Goal: Information Seeking & Learning: Find specific fact

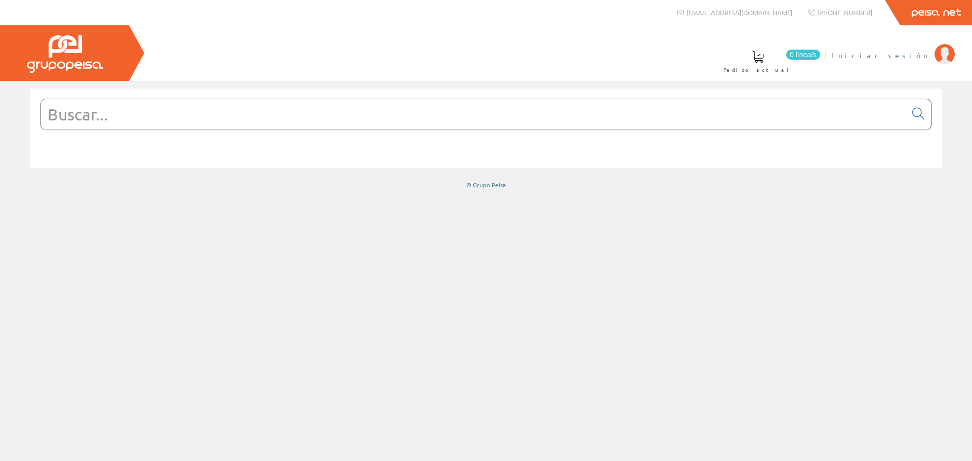
click at [912, 56] on span "Iniciar sesión" at bounding box center [880, 55] width 98 height 10
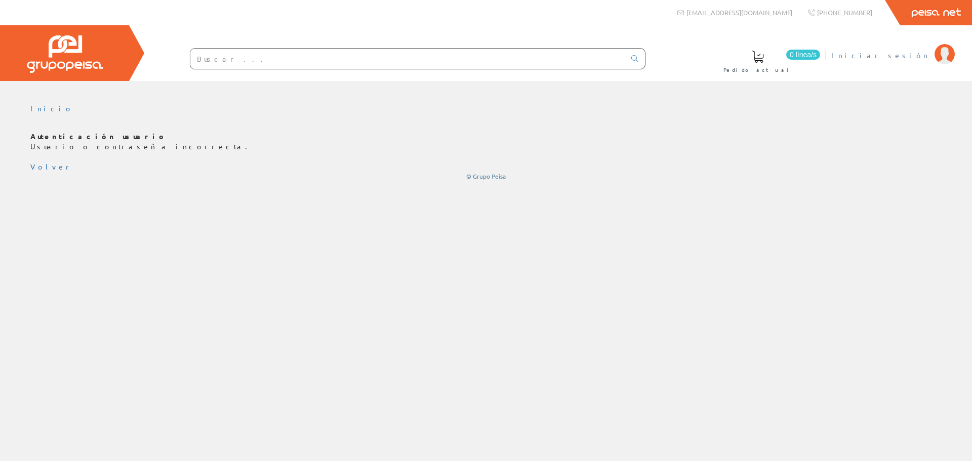
click at [897, 55] on span "Iniciar sesión" at bounding box center [880, 55] width 98 height 10
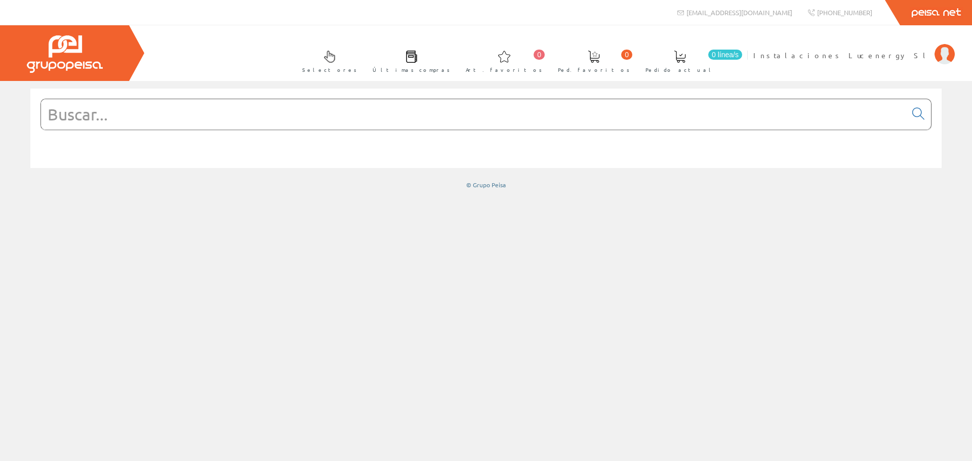
click at [100, 121] on input "text" at bounding box center [473, 114] width 865 height 30
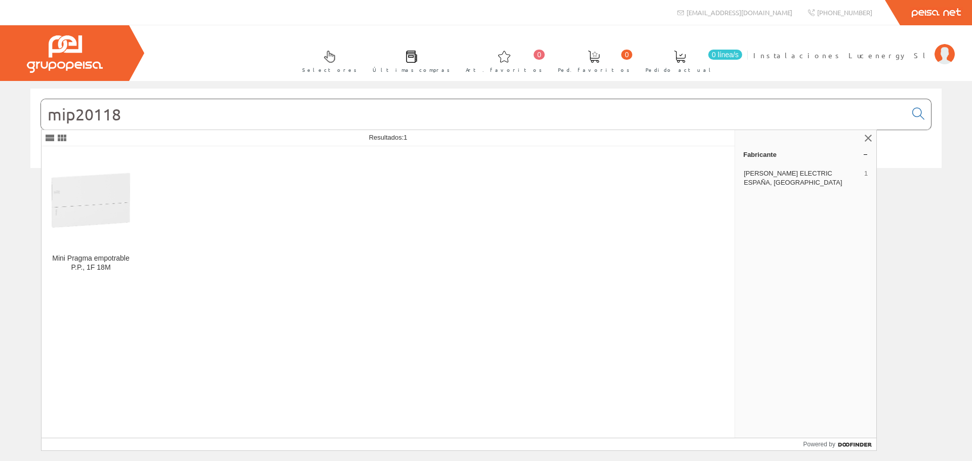
type input "mip20118"
click at [917, 111] on icon at bounding box center [918, 113] width 12 height 7
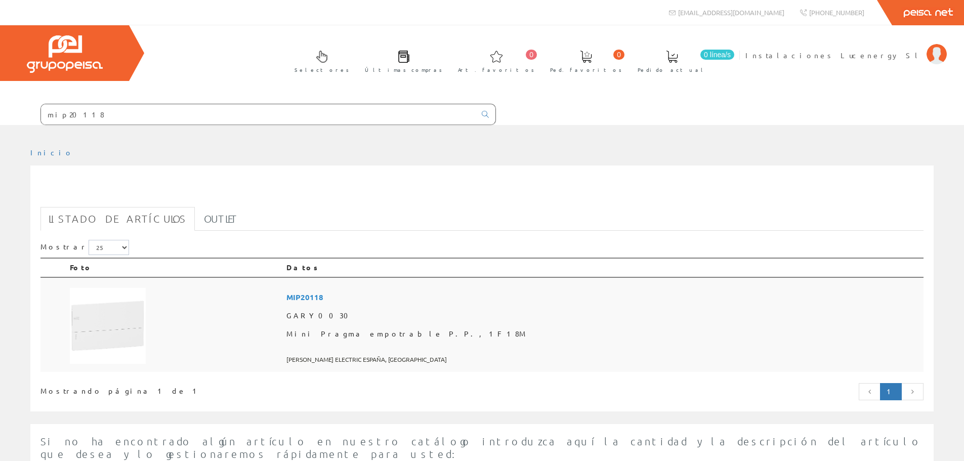
click at [432, 314] on span "GARY0030" at bounding box center [602, 316] width 633 height 18
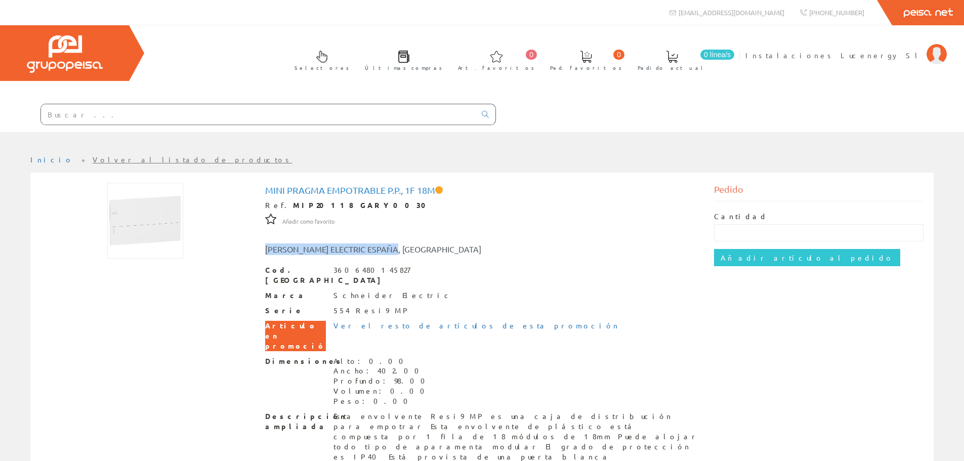
drag, startPoint x: 266, startPoint y: 250, endPoint x: 413, endPoint y: 250, distance: 146.3
click at [413, 250] on div "SCHNEIDER ELECTRIC ESPAÑA, SA" at bounding box center [389, 249] width 262 height 12
copy div "SCHNEIDER ELECTRIC ESPAÑA, SA"
click at [209, 103] on div at bounding box center [248, 115] width 496 height 34
click at [210, 105] on input "text" at bounding box center [258, 114] width 435 height 20
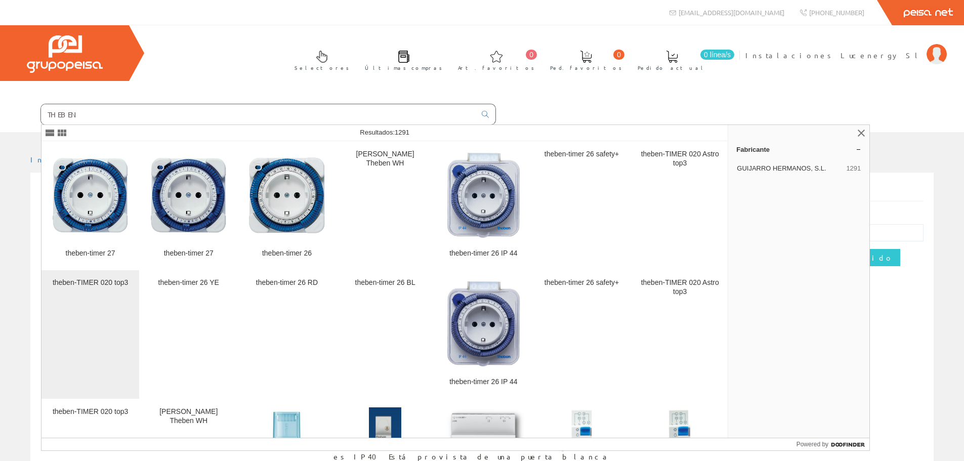
type input "THEBEN"
click at [95, 280] on div "theben-TIMER 020 top3" at bounding box center [90, 282] width 81 height 9
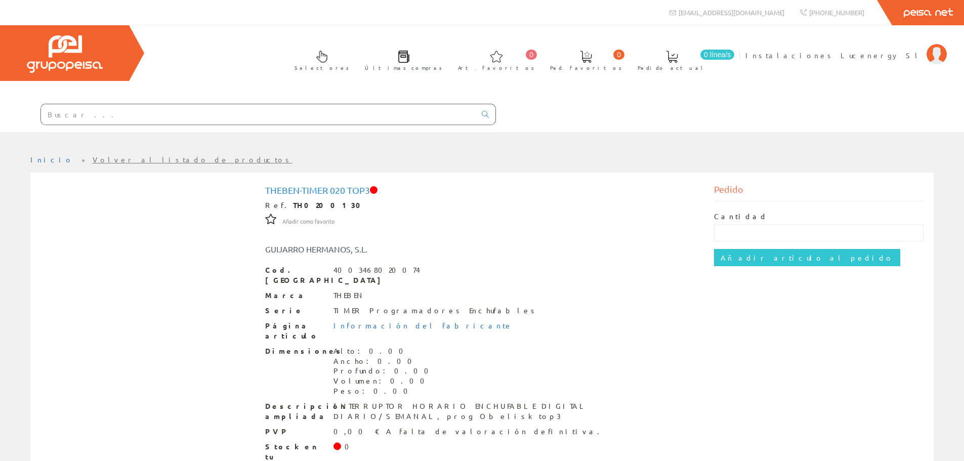
click at [145, 111] on input "text" at bounding box center [258, 114] width 435 height 20
type input "M"
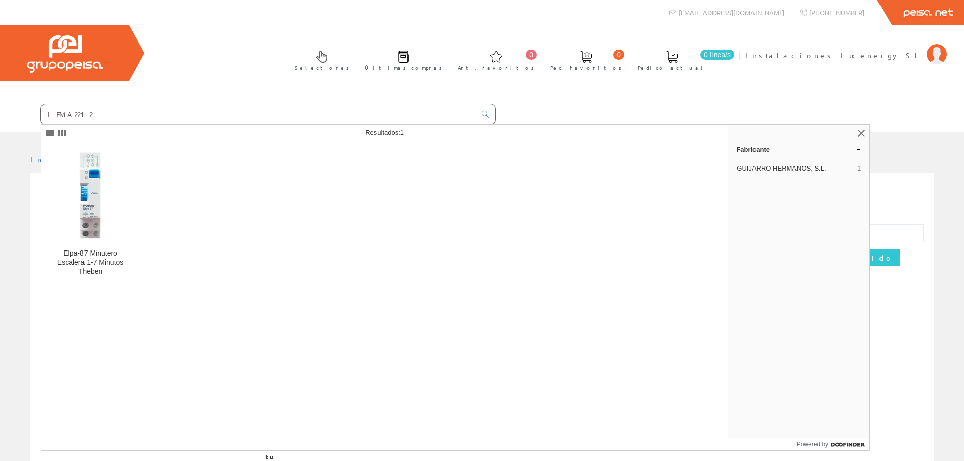
drag, startPoint x: 91, startPoint y: 116, endPoint x: 0, endPoint y: 106, distance: 91.2
click at [0, 106] on form "LEMA2212" at bounding box center [248, 114] width 496 height 21
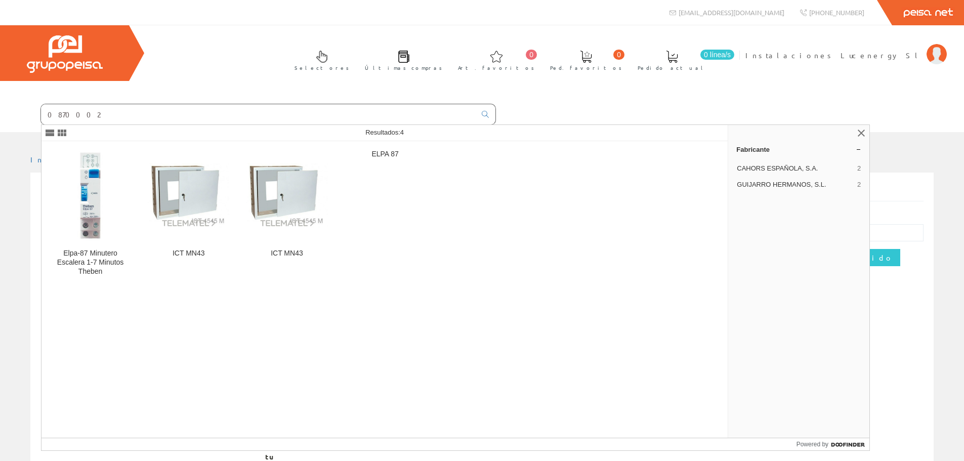
type input "0870002"
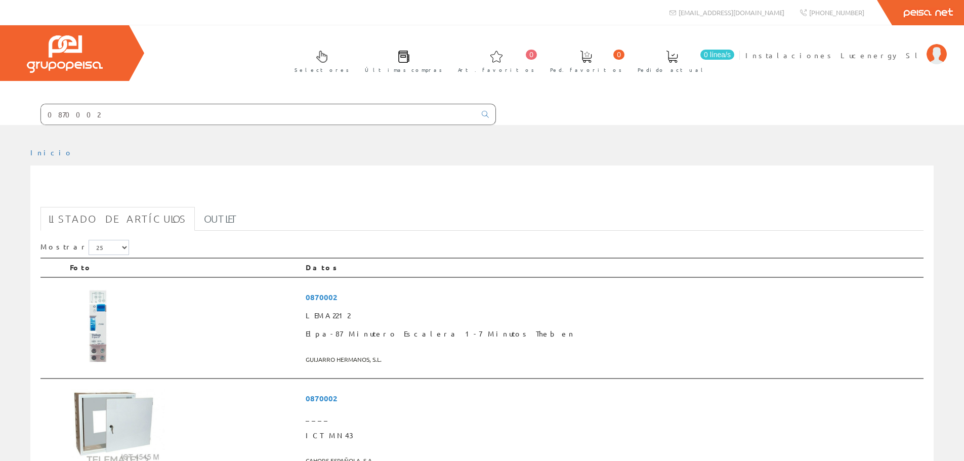
drag, startPoint x: 84, startPoint y: 119, endPoint x: 12, endPoint y: 107, distance: 73.4
click at [12, 107] on form "0870002" at bounding box center [248, 114] width 496 height 21
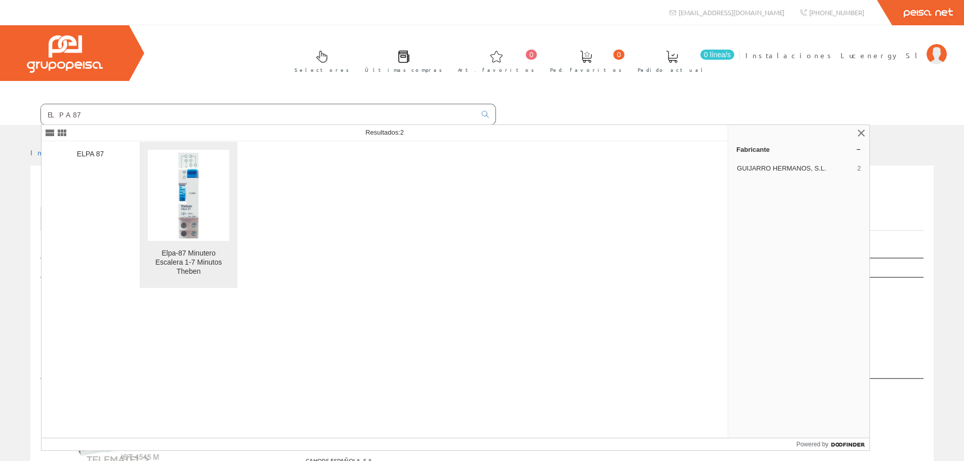
type input "ELPA87"
click at [176, 267] on div "Elpa-87 Minutero Escalera 1-7 Minutos Theben" at bounding box center [188, 262] width 81 height 27
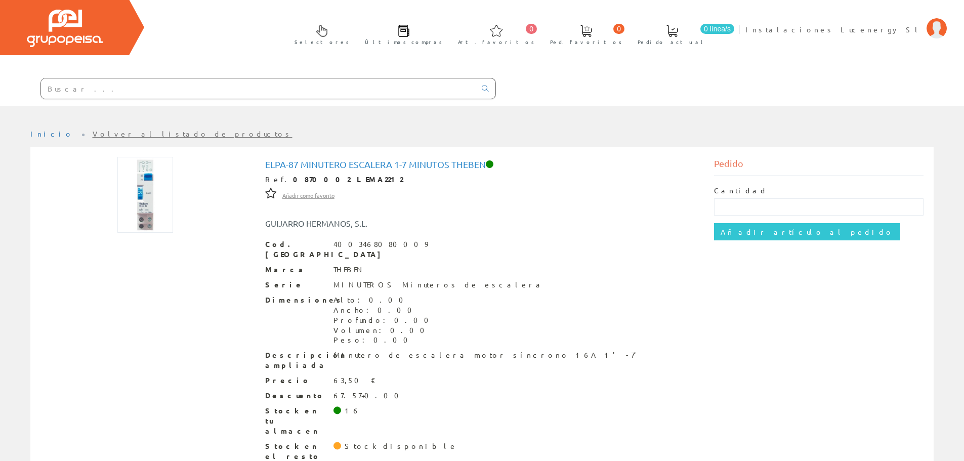
scroll to position [39, 0]
